Goal: Task Accomplishment & Management: Complete application form

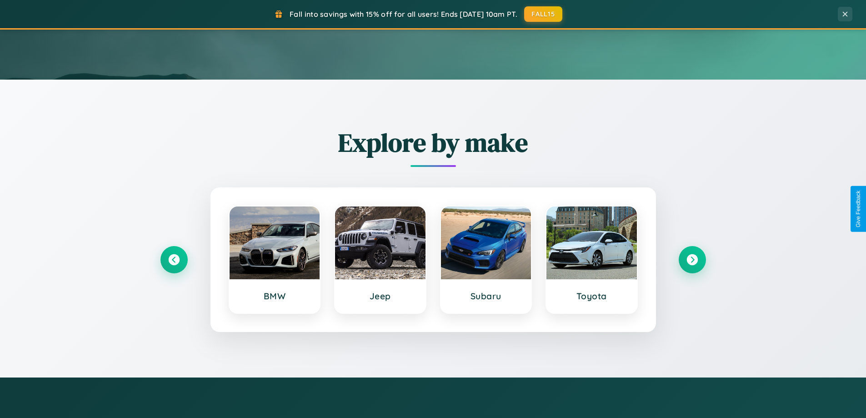
scroll to position [392, 0]
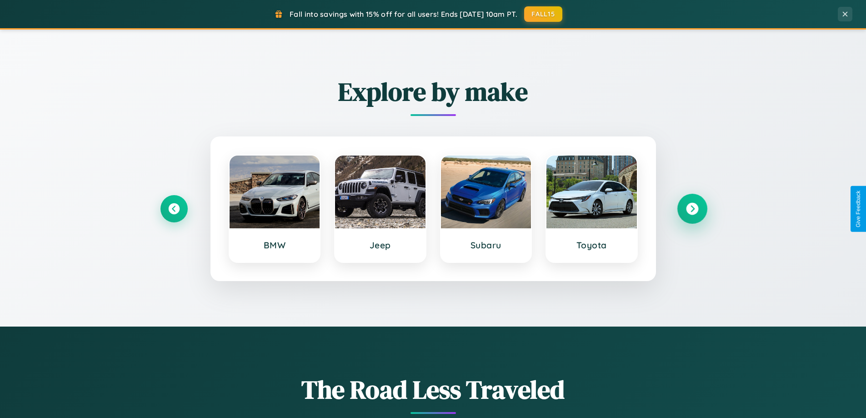
click at [692, 209] on icon at bounding box center [692, 209] width 12 height 12
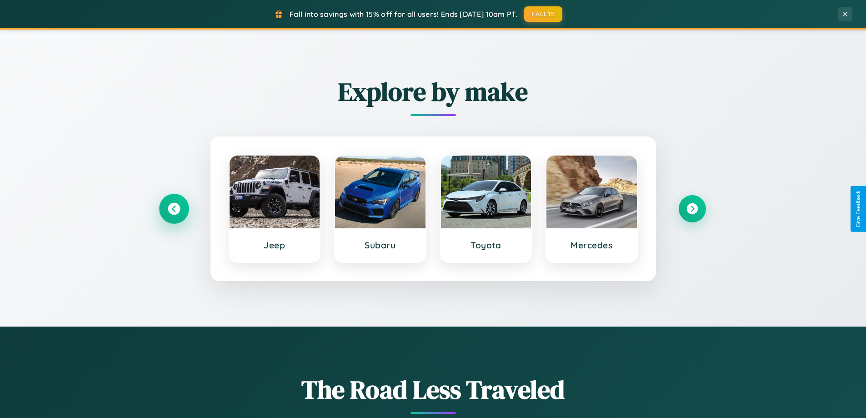
click at [174, 209] on icon at bounding box center [174, 209] width 12 height 12
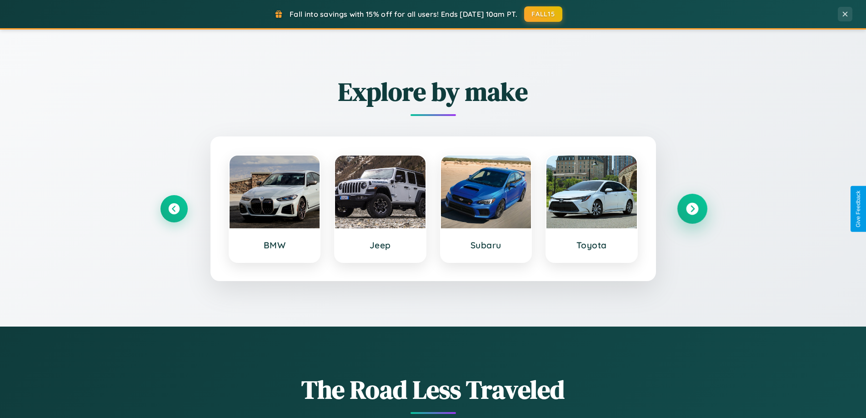
click at [692, 209] on icon at bounding box center [692, 209] width 12 height 12
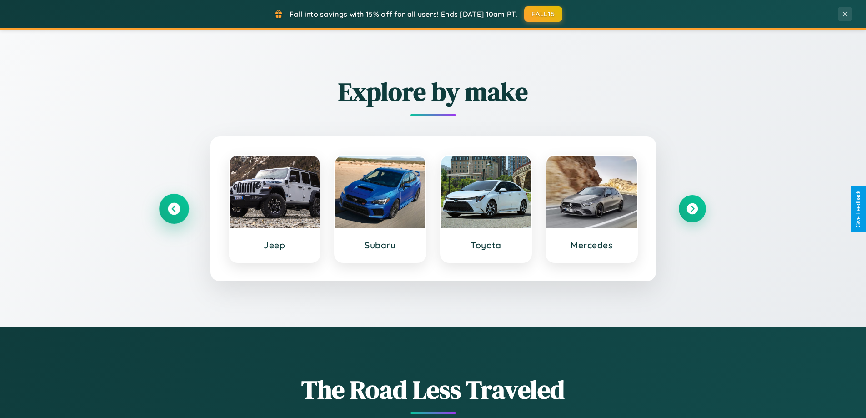
click at [174, 209] on icon at bounding box center [174, 209] width 12 height 12
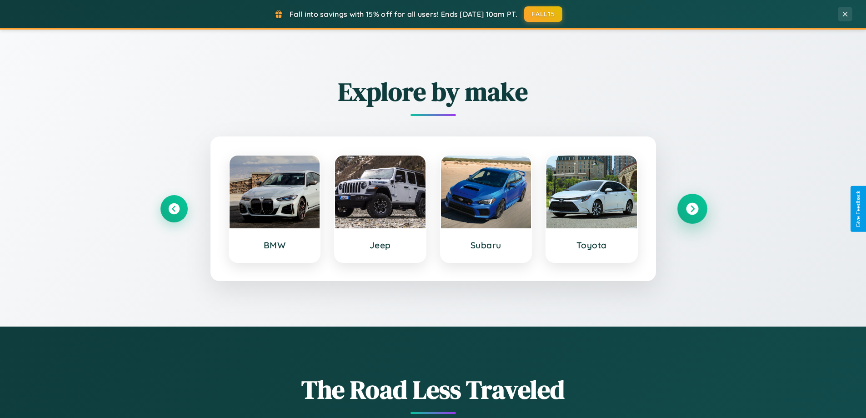
click at [692, 209] on icon at bounding box center [692, 209] width 12 height 12
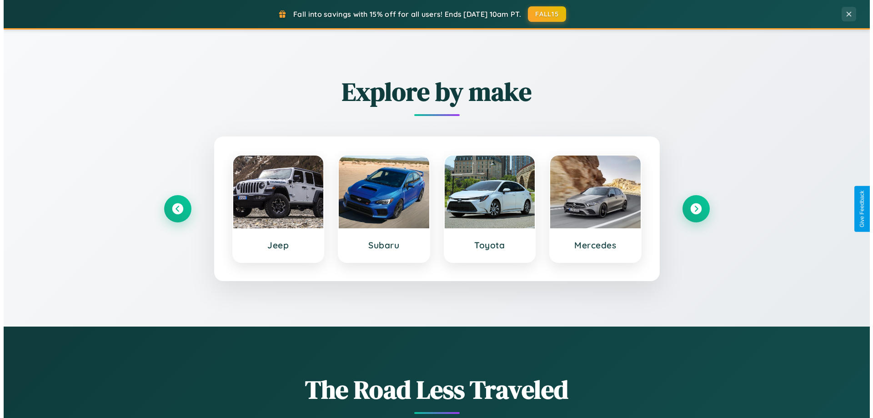
scroll to position [0, 0]
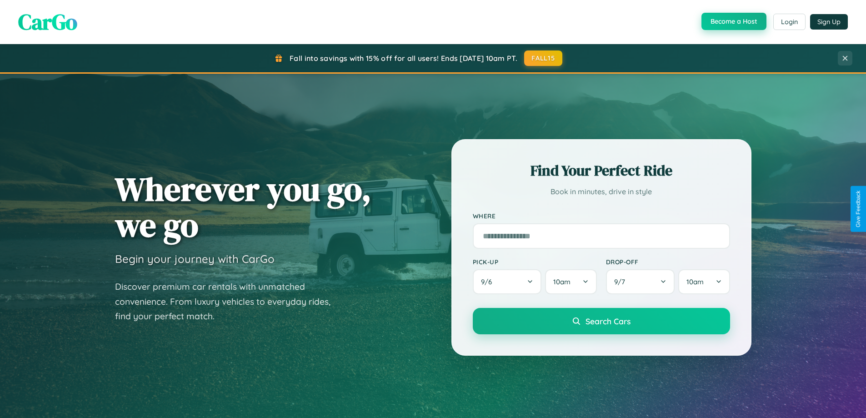
click at [733, 21] on button "Become a Host" at bounding box center [733, 21] width 65 height 17
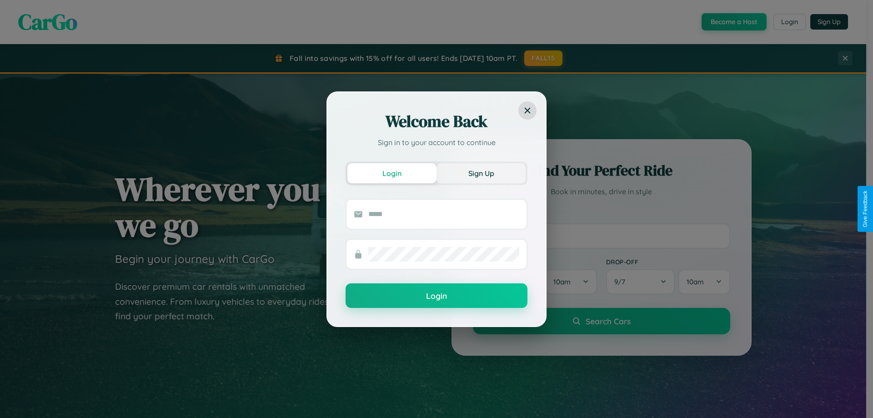
click at [481, 173] on button "Sign Up" at bounding box center [480, 173] width 89 height 20
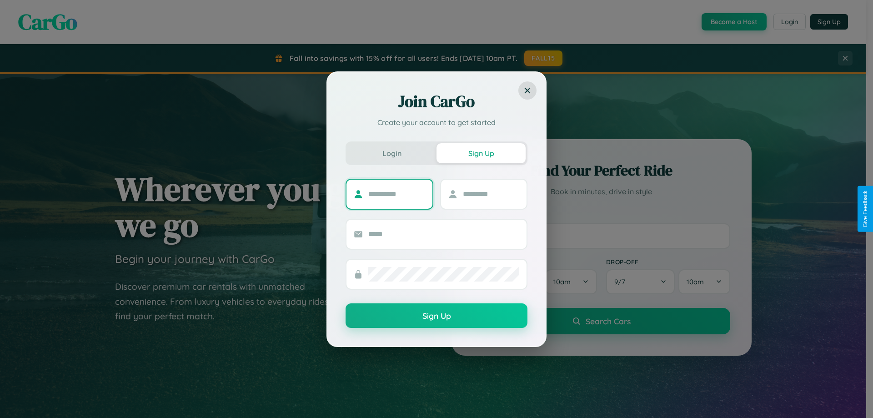
click at [396, 194] on input "text" at bounding box center [396, 194] width 57 height 15
type input "*******"
click at [490, 194] on input "text" at bounding box center [491, 194] width 57 height 15
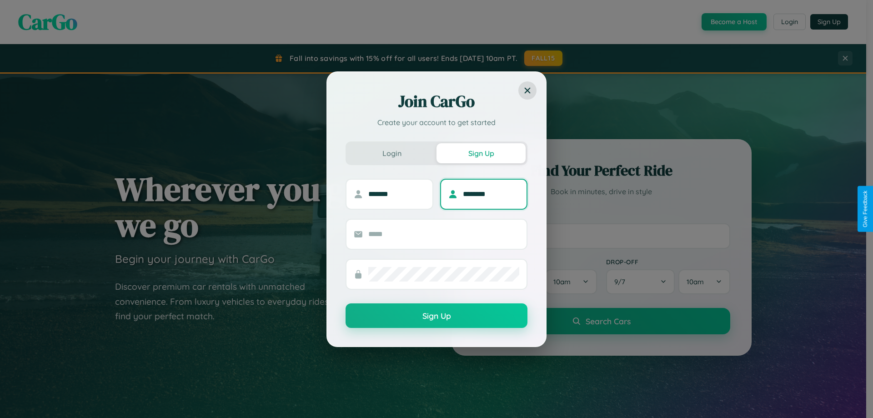
type input "********"
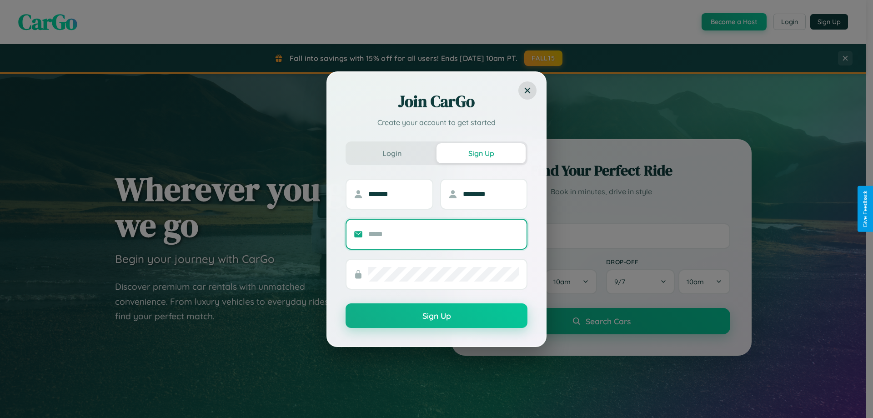
click at [444, 234] on input "text" at bounding box center [443, 234] width 151 height 15
type input "**********"
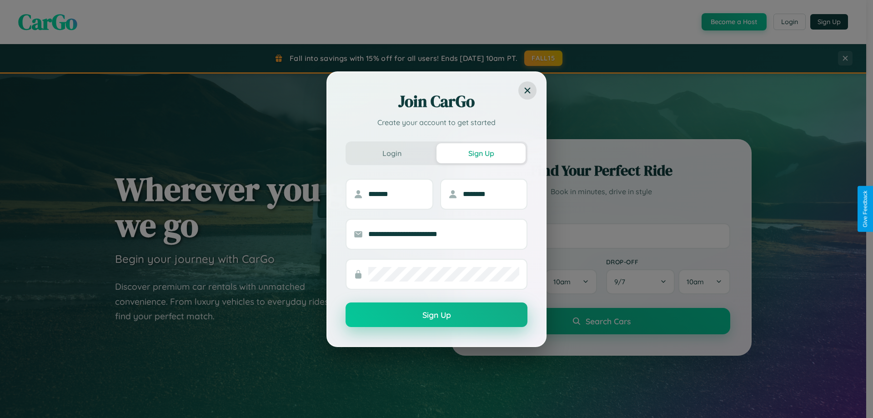
click at [436, 315] on button "Sign Up" at bounding box center [436, 314] width 182 height 25
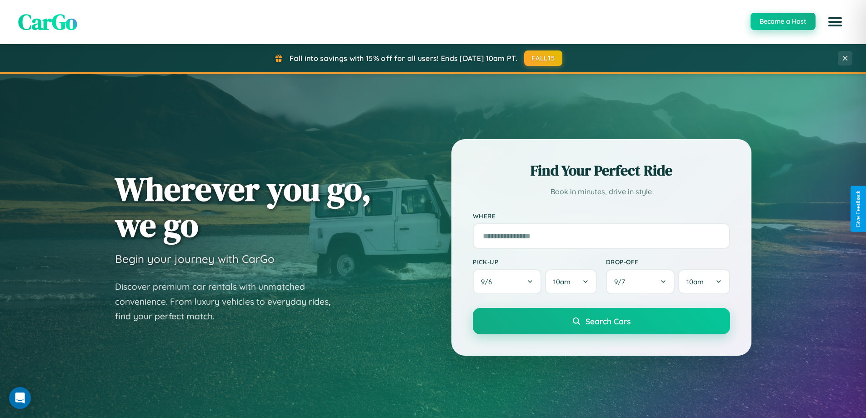
click at [782, 21] on button "Become a Host" at bounding box center [782, 21] width 65 height 17
